Goal: Check status: Check status

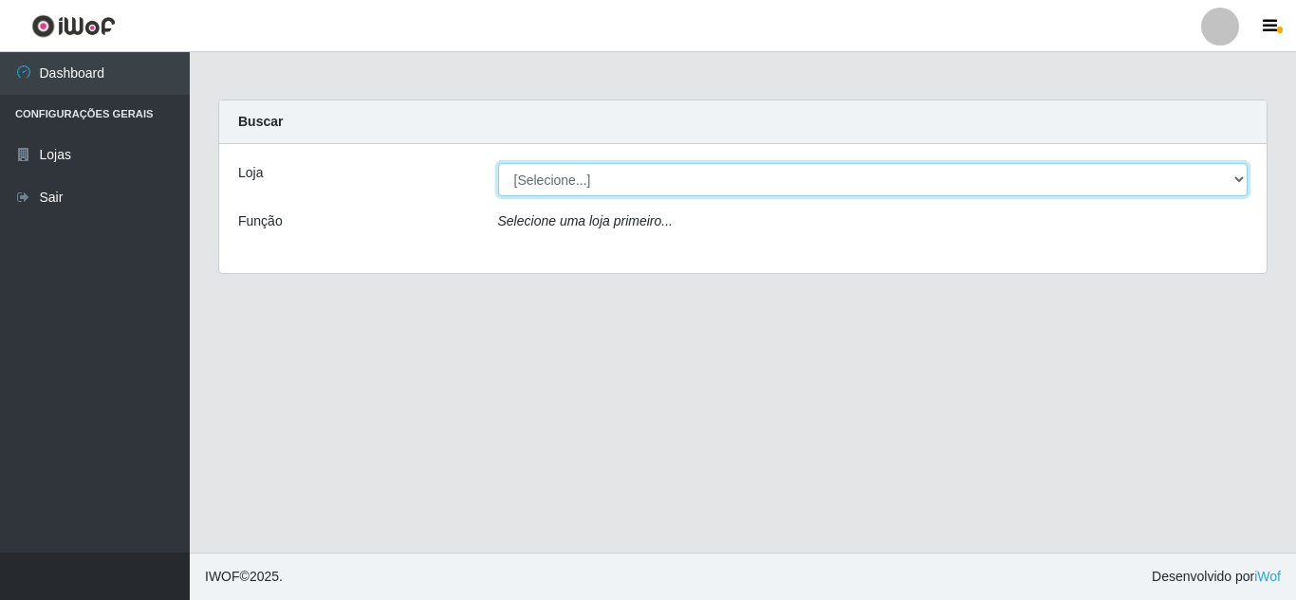
click at [644, 194] on select "[Selecione...] Rede Compras Supermercados - LOJA 5" at bounding box center [873, 179] width 750 height 33
select select "397"
click at [498, 163] on select "[Selecione...] Rede Compras Supermercados - LOJA 5" at bounding box center [873, 179] width 750 height 33
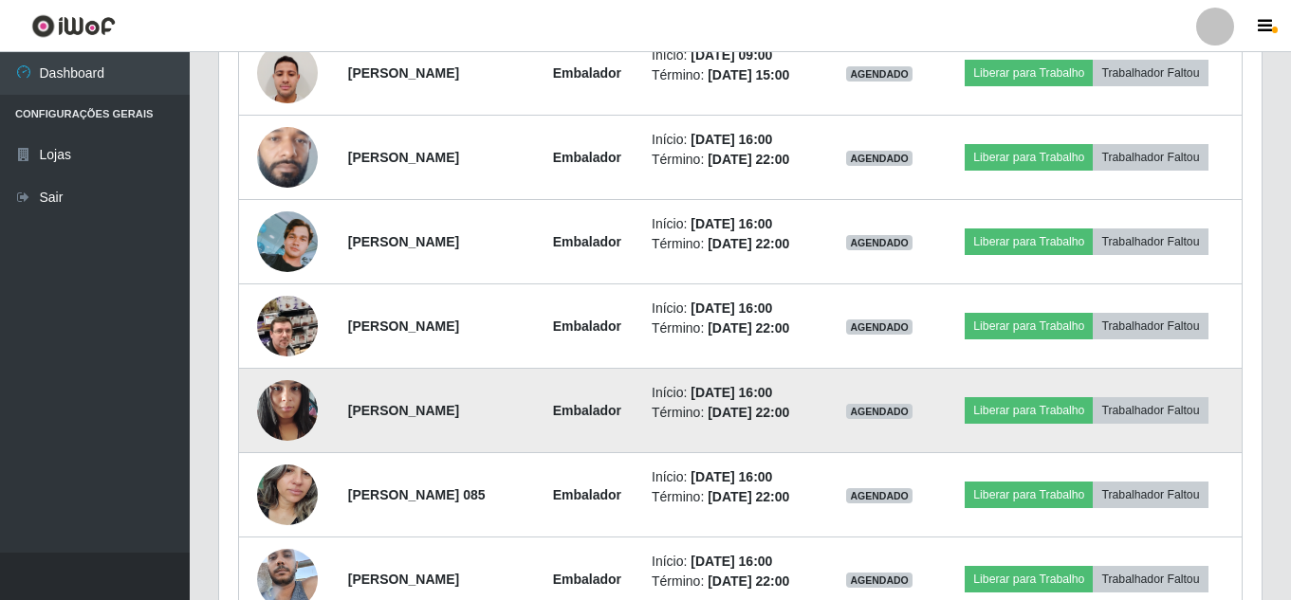
scroll to position [1328, 0]
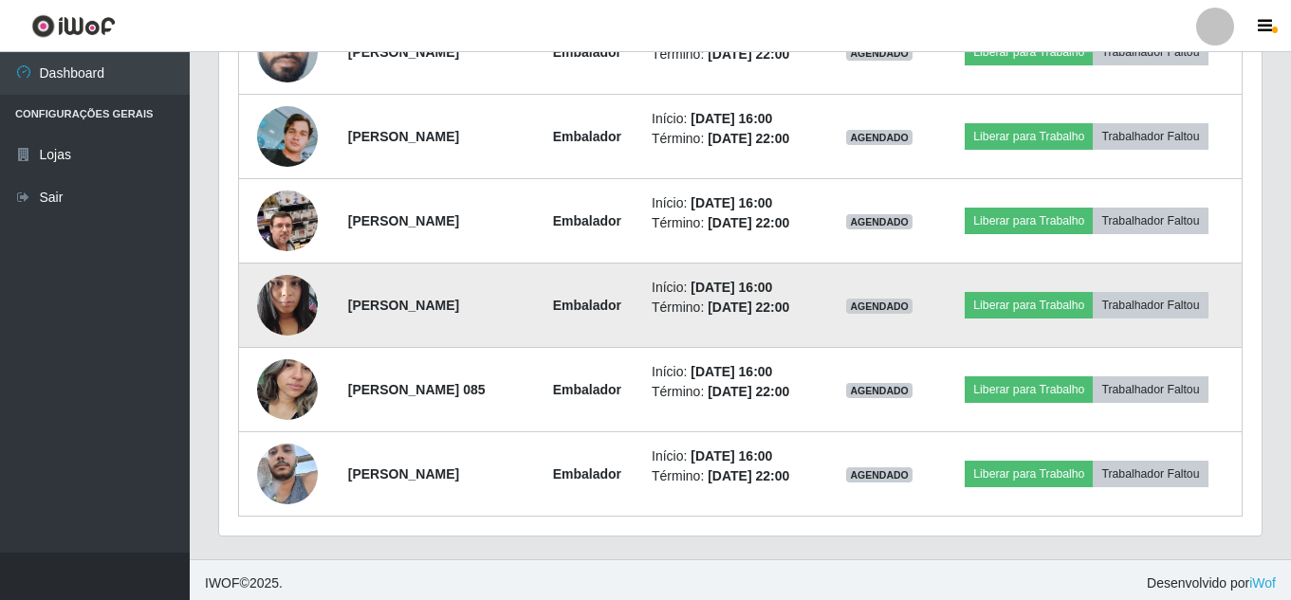
click at [268, 303] on img at bounding box center [287, 305] width 61 height 81
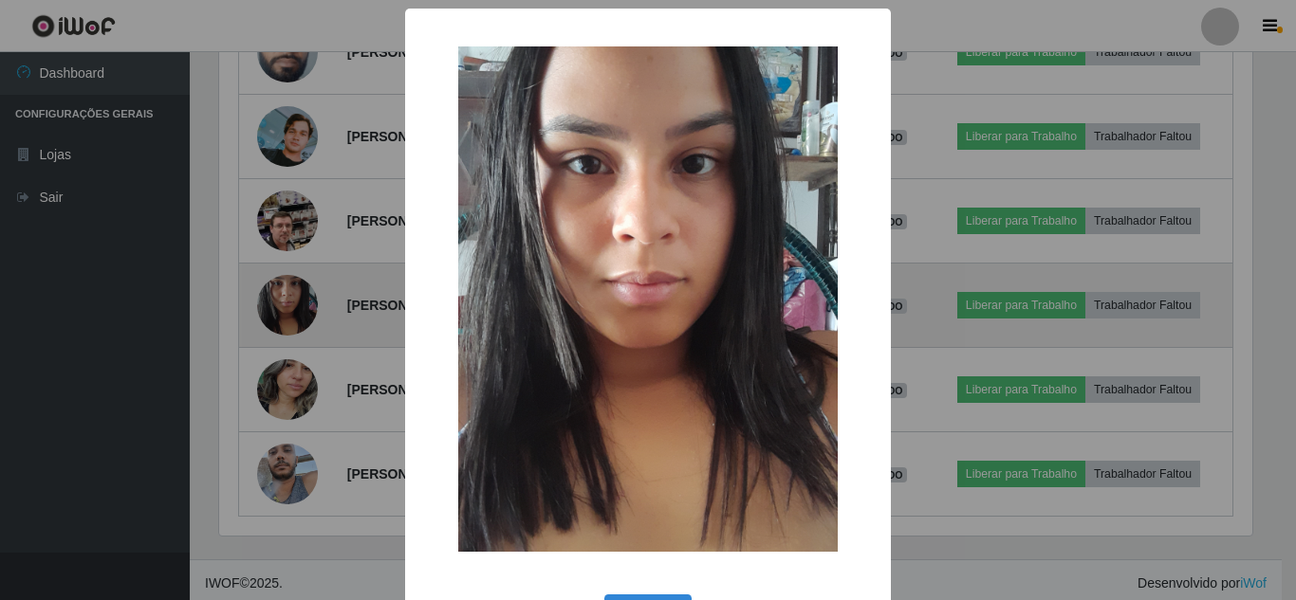
click at [268, 303] on div "× OK Cancel" at bounding box center [648, 300] width 1296 height 600
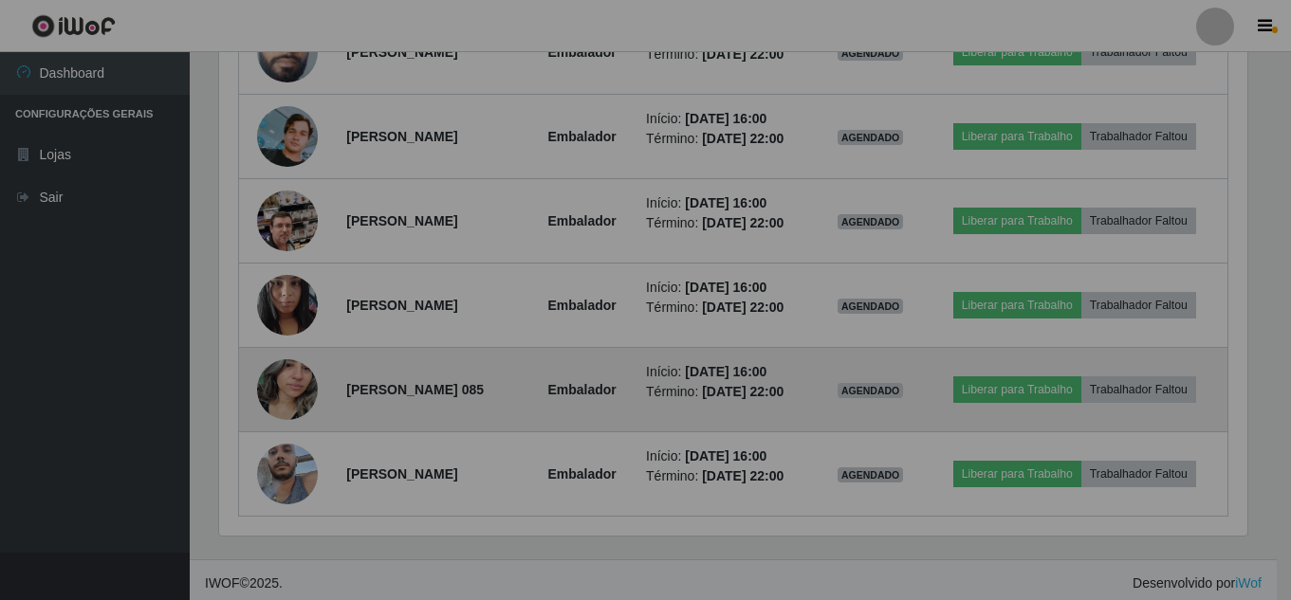
scroll to position [394, 1042]
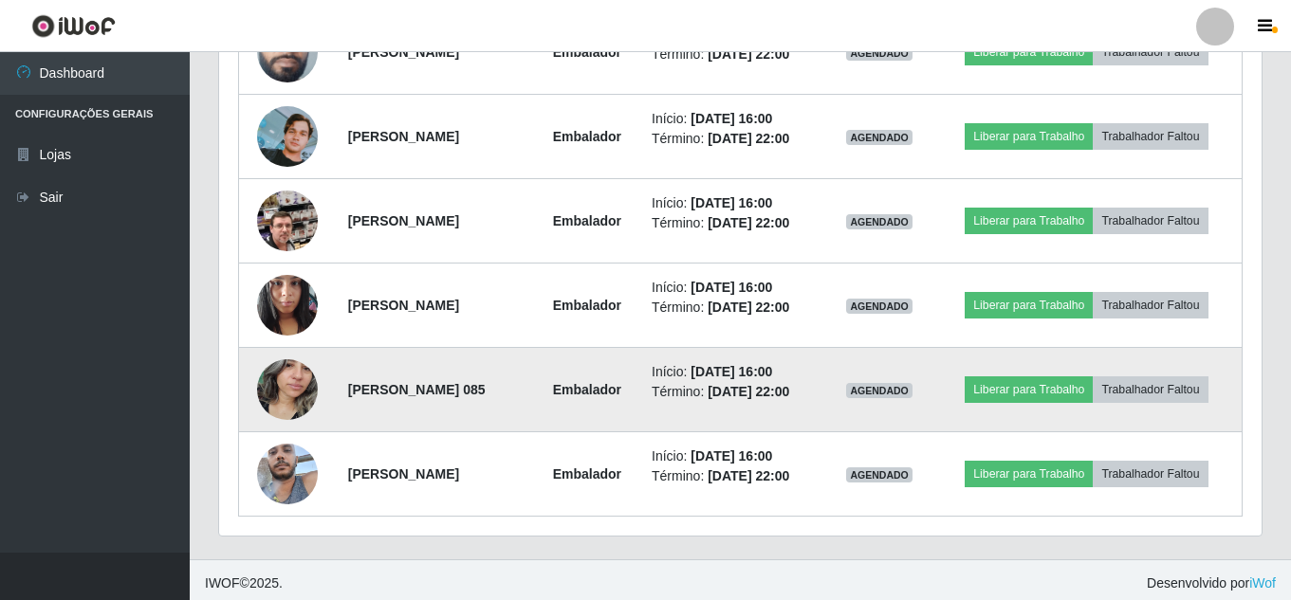
click at [272, 392] on img at bounding box center [287, 389] width 61 height 81
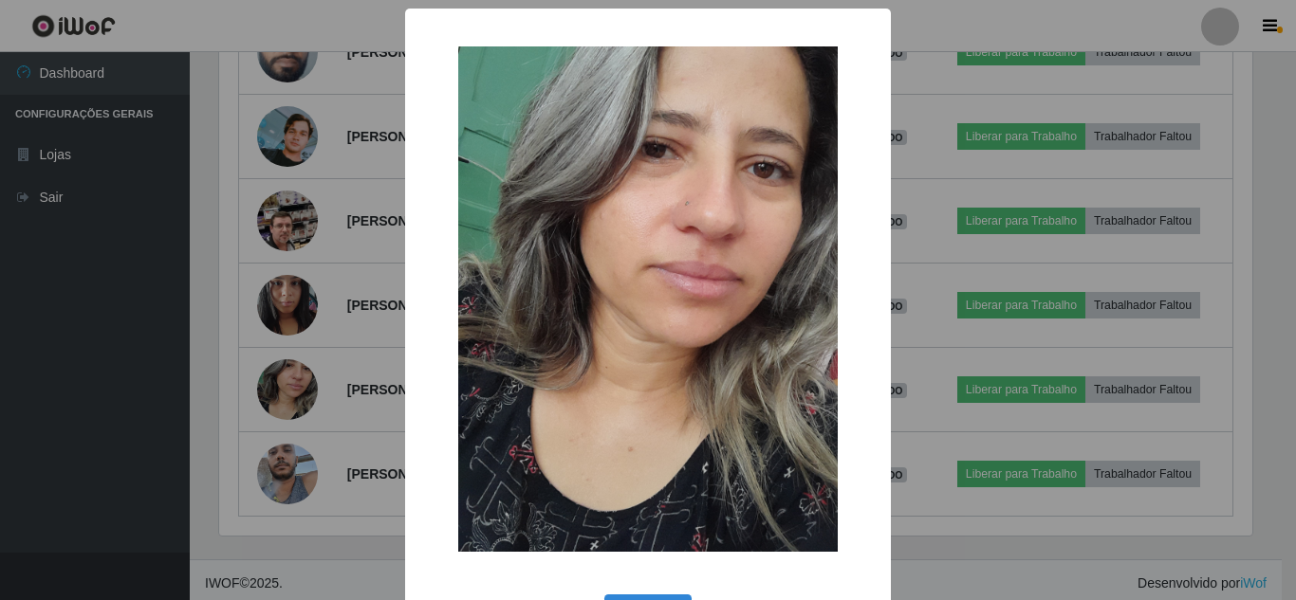
click at [279, 378] on div "× OK Cancel" at bounding box center [648, 300] width 1296 height 600
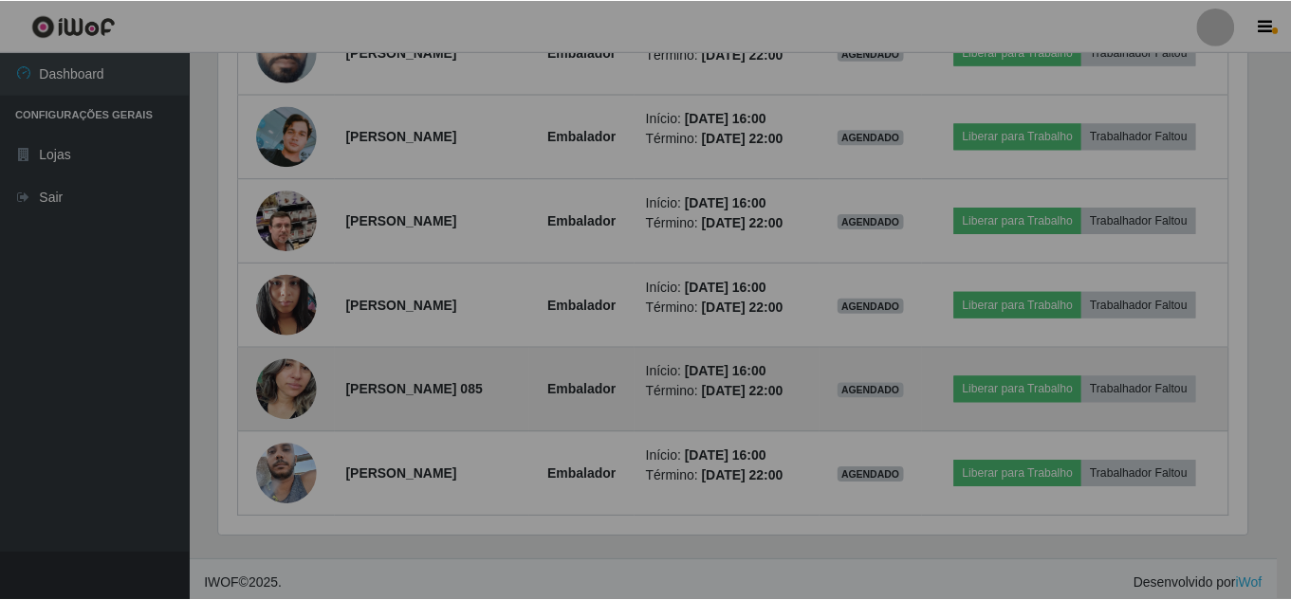
scroll to position [394, 1042]
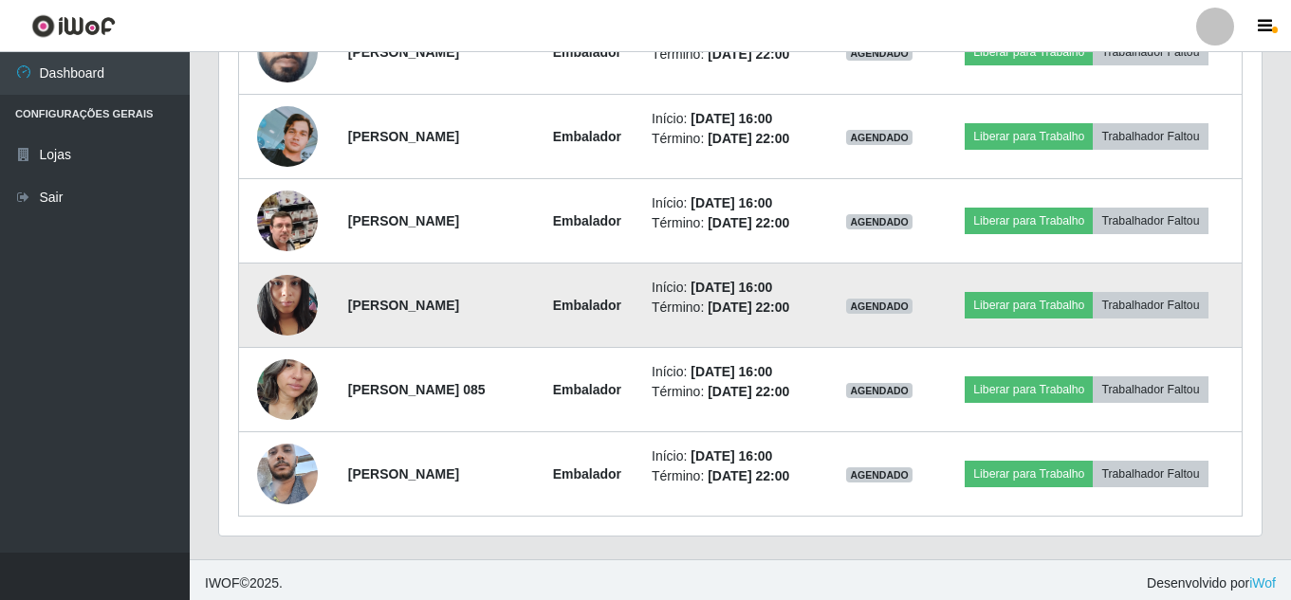
click at [290, 304] on img at bounding box center [287, 305] width 61 height 81
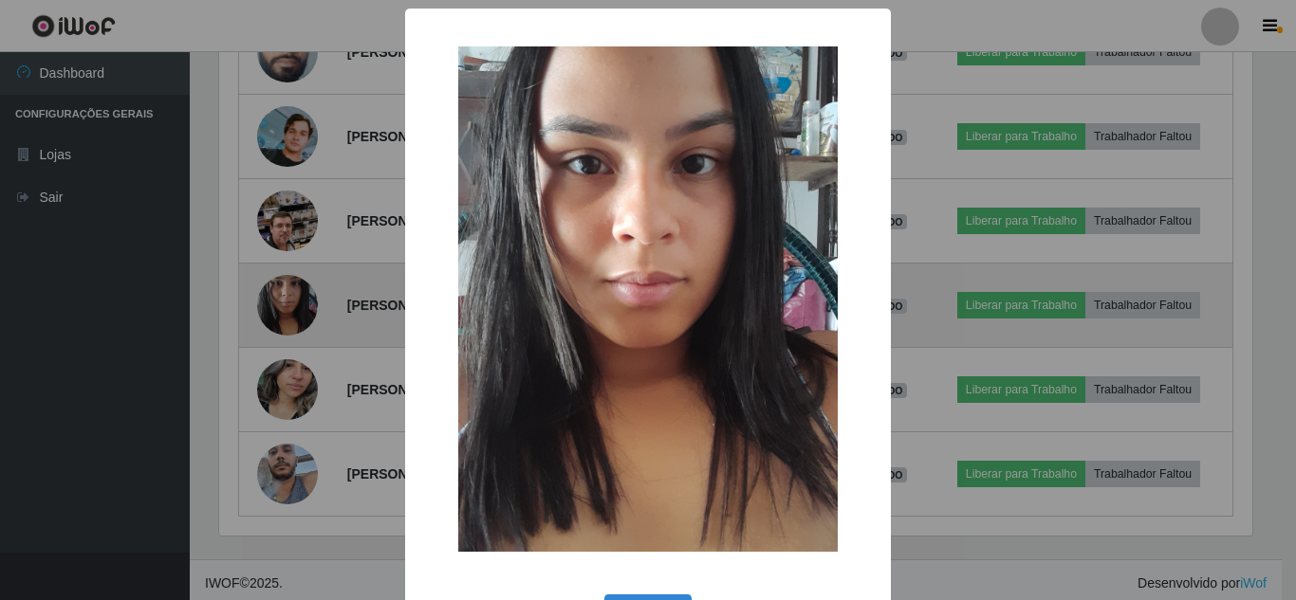
click at [290, 304] on div "× OK Cancel" at bounding box center [648, 300] width 1296 height 600
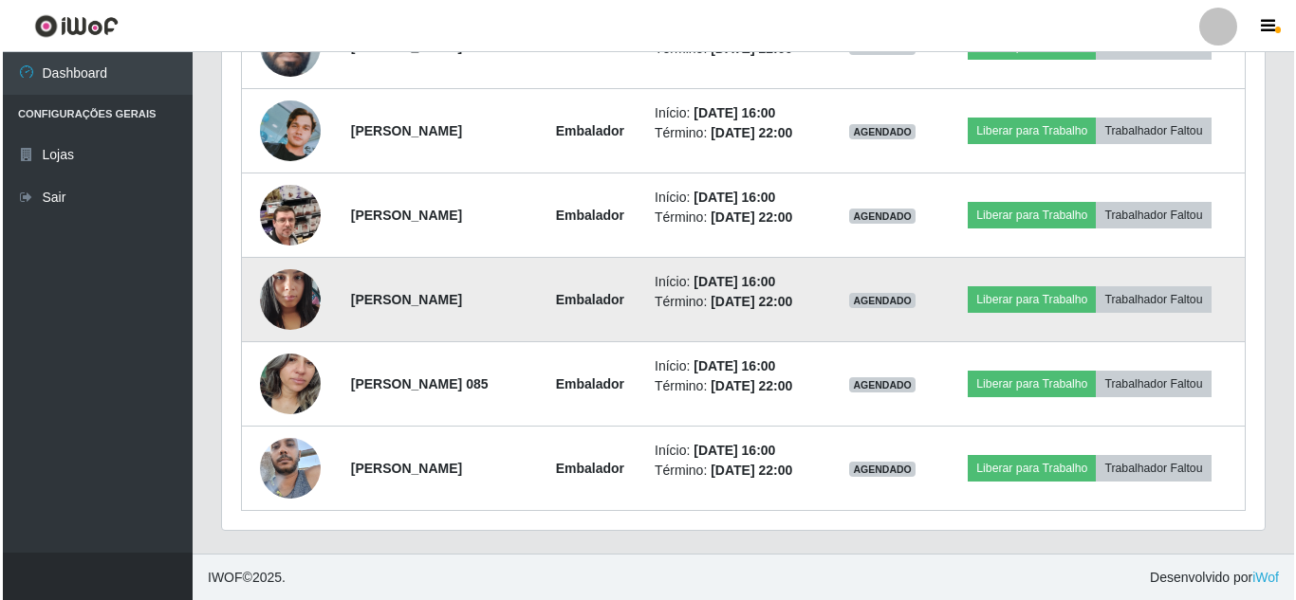
scroll to position [1335, 0]
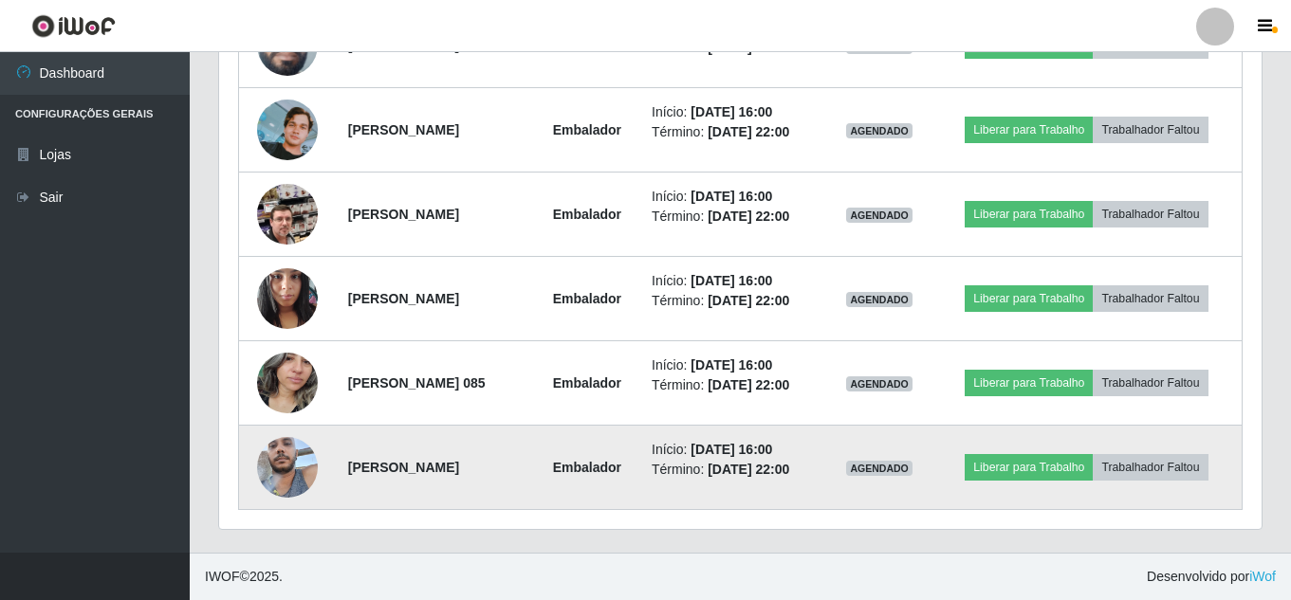
click at [277, 449] on img at bounding box center [287, 467] width 61 height 81
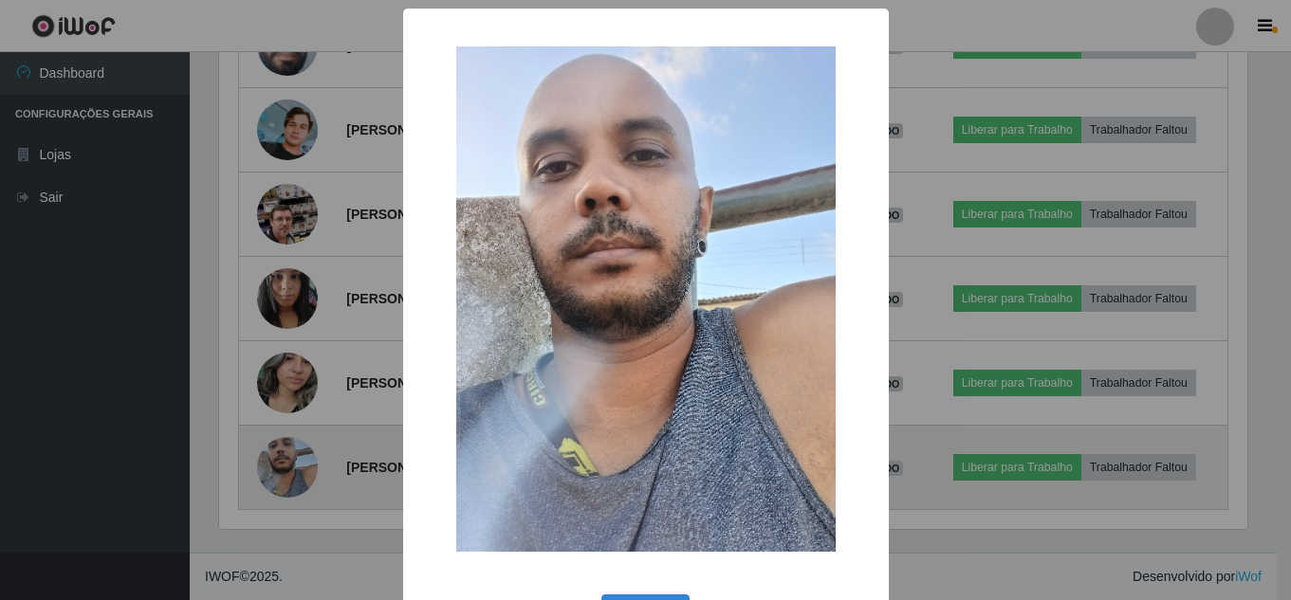
scroll to position [394, 1033]
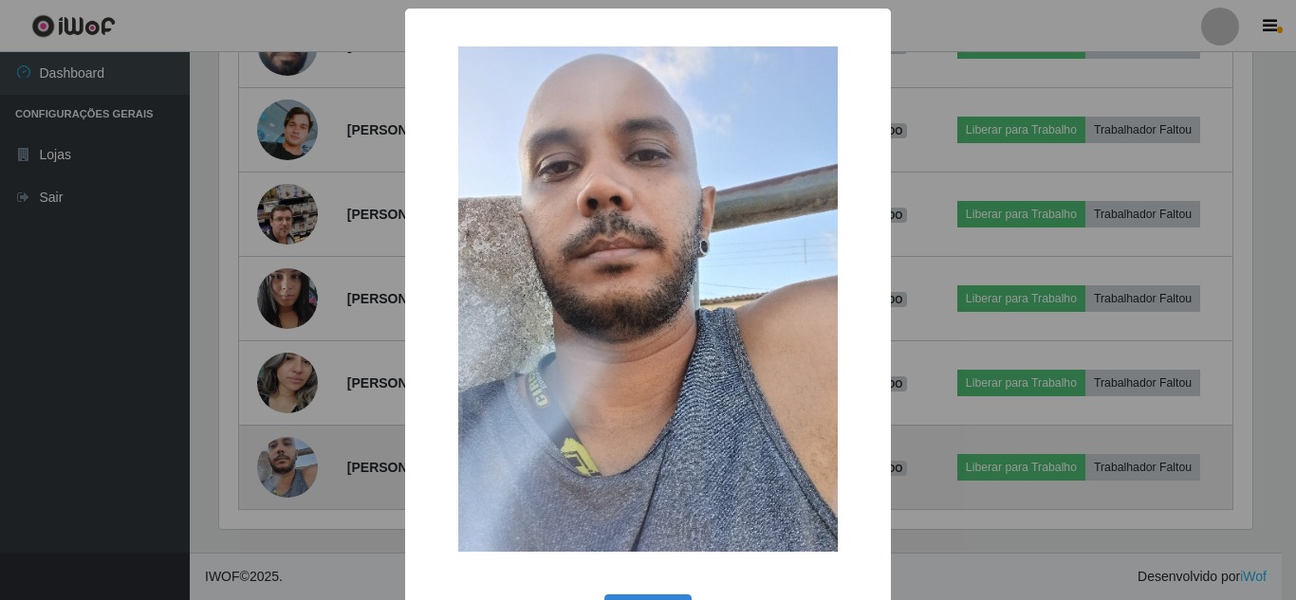
click at [277, 449] on div "× OK Cancel" at bounding box center [648, 300] width 1296 height 600
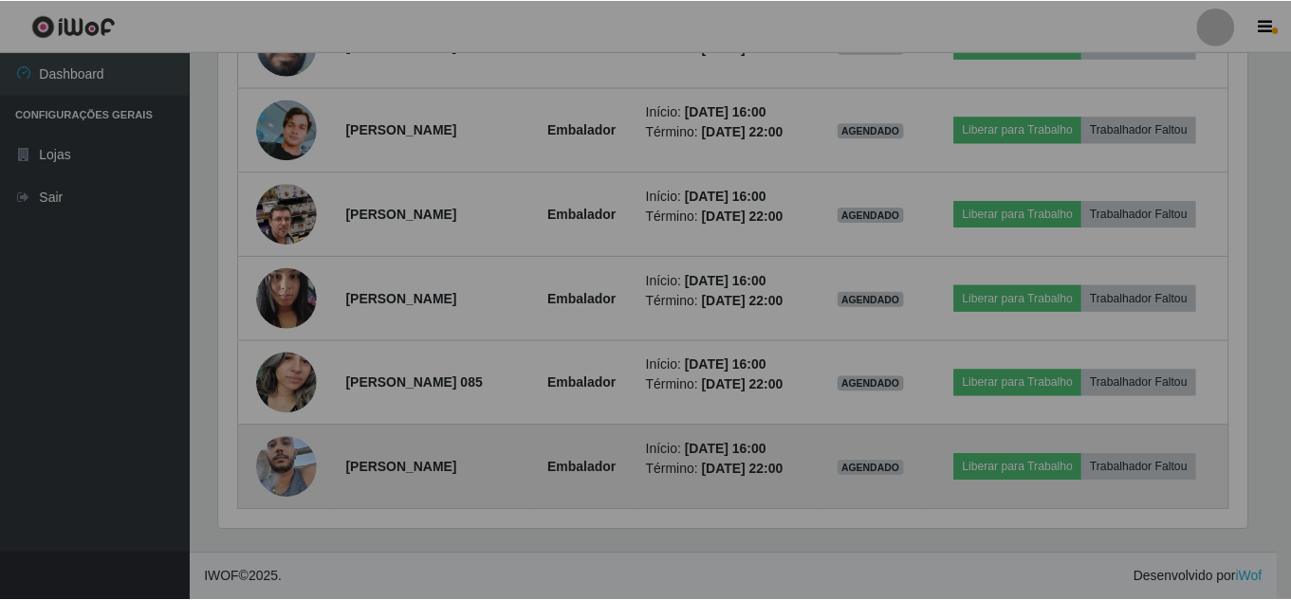
scroll to position [394, 1042]
